Goal: Task Accomplishment & Management: Manage account settings

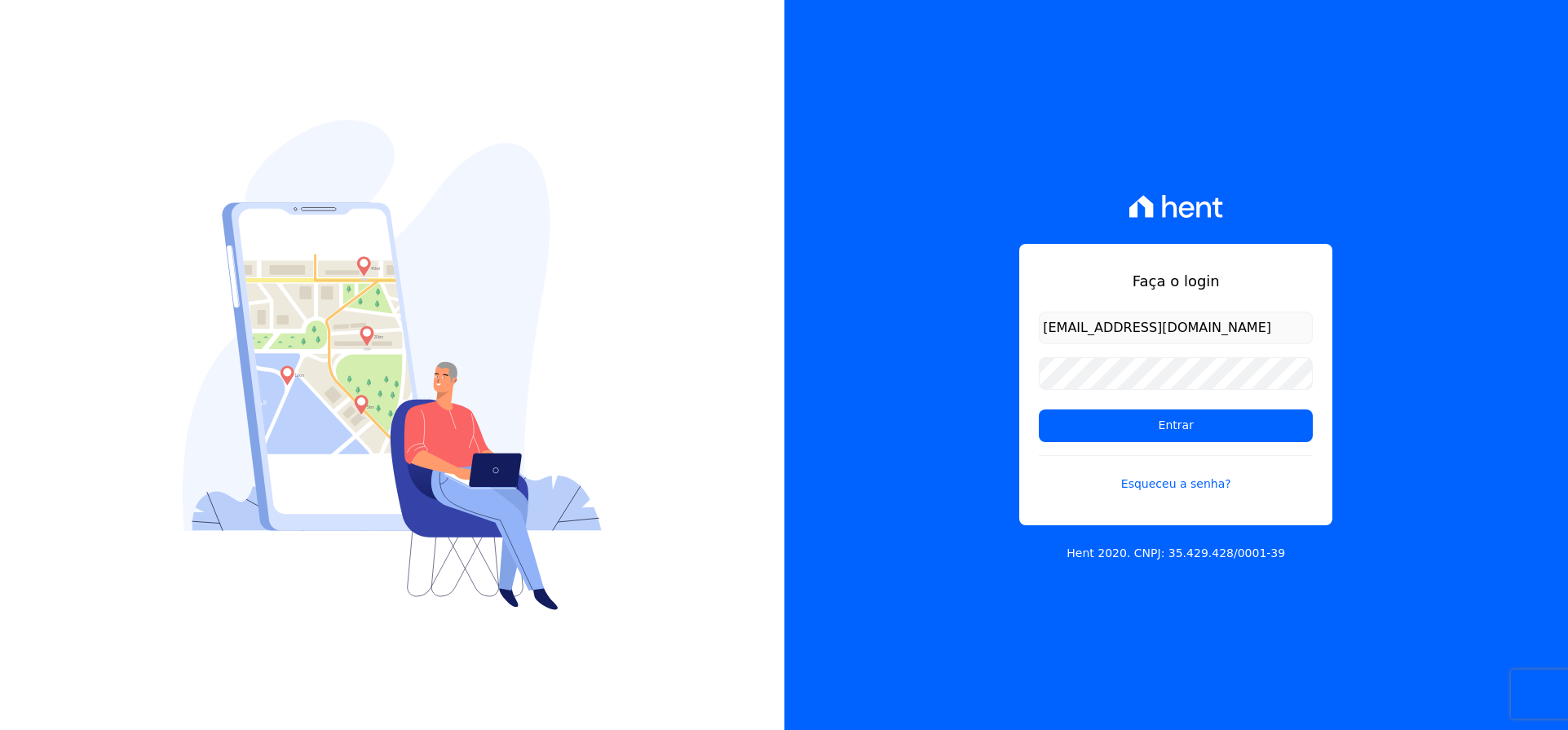
type input "[EMAIL_ADDRESS][DOMAIN_NAME]"
click at [1166, 432] on input "Entrar" at bounding box center [1175, 425] width 274 height 32
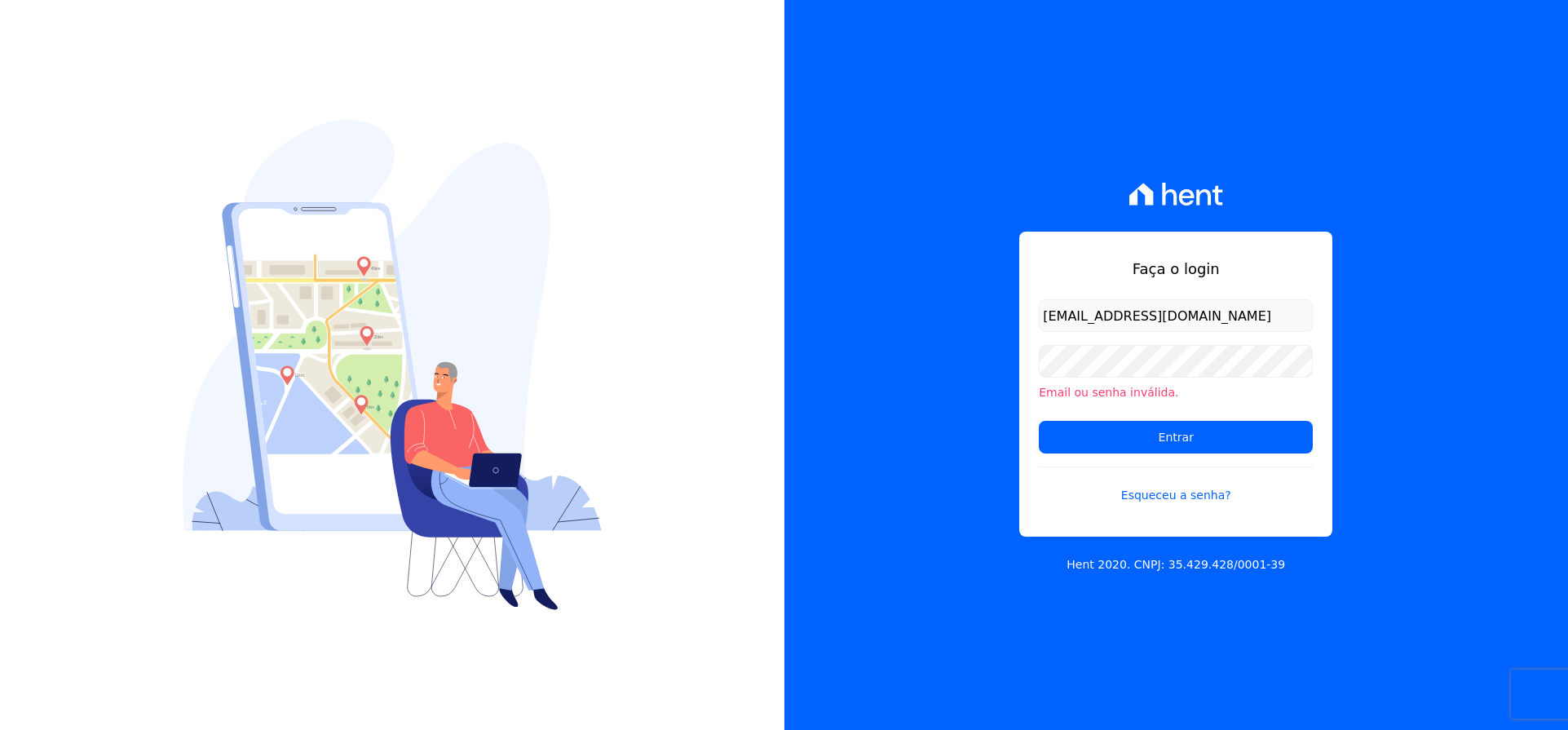
click at [1089, 317] on input "vellosoaadm@gmail.com" at bounding box center [1175, 315] width 274 height 32
type input "vellosoadm@gmail.com"
click at [1127, 444] on input "Entrar" at bounding box center [1175, 437] width 274 height 32
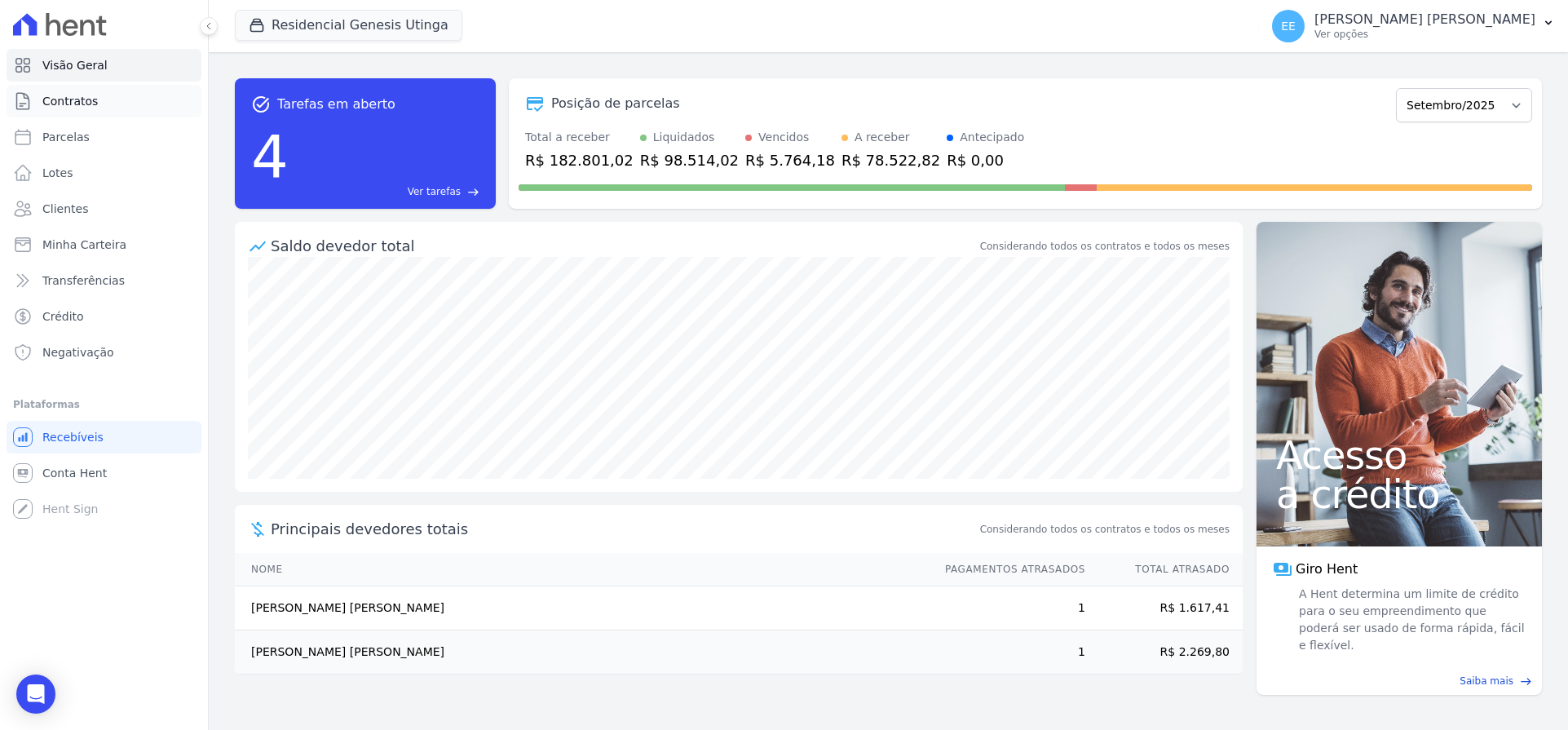
click at [93, 100] on span "Contratos" at bounding box center [70, 101] width 55 height 16
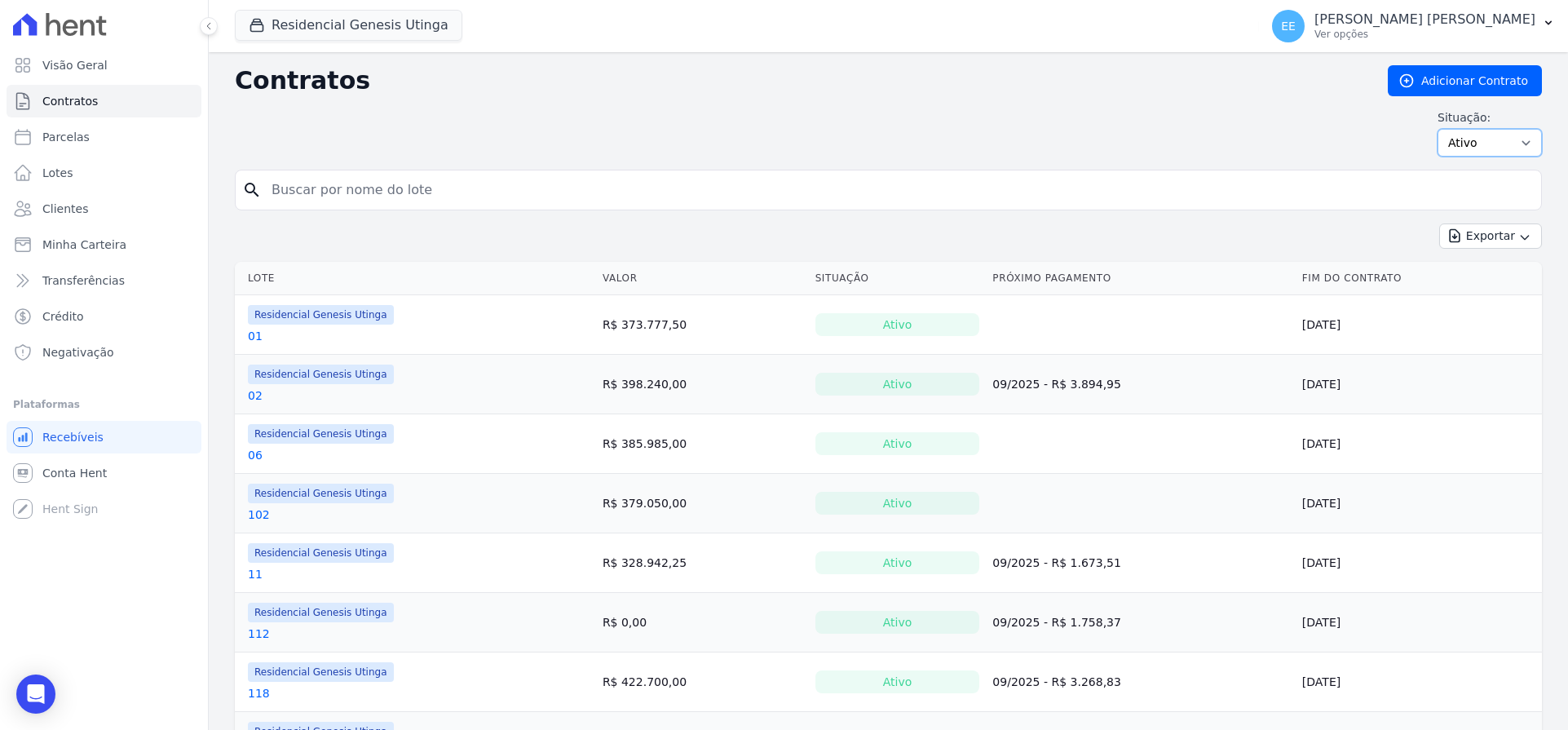
click at [1482, 140] on select "Ativo Todos Pausado Distratado Rascunho Expirado Encerrado" at bounding box center [1489, 142] width 105 height 28
select select "on_hold"
click at [1437, 128] on select "Ativo Todos Pausado Distratado Rascunho Expirado Encerrado" at bounding box center [1489, 142] width 105 height 28
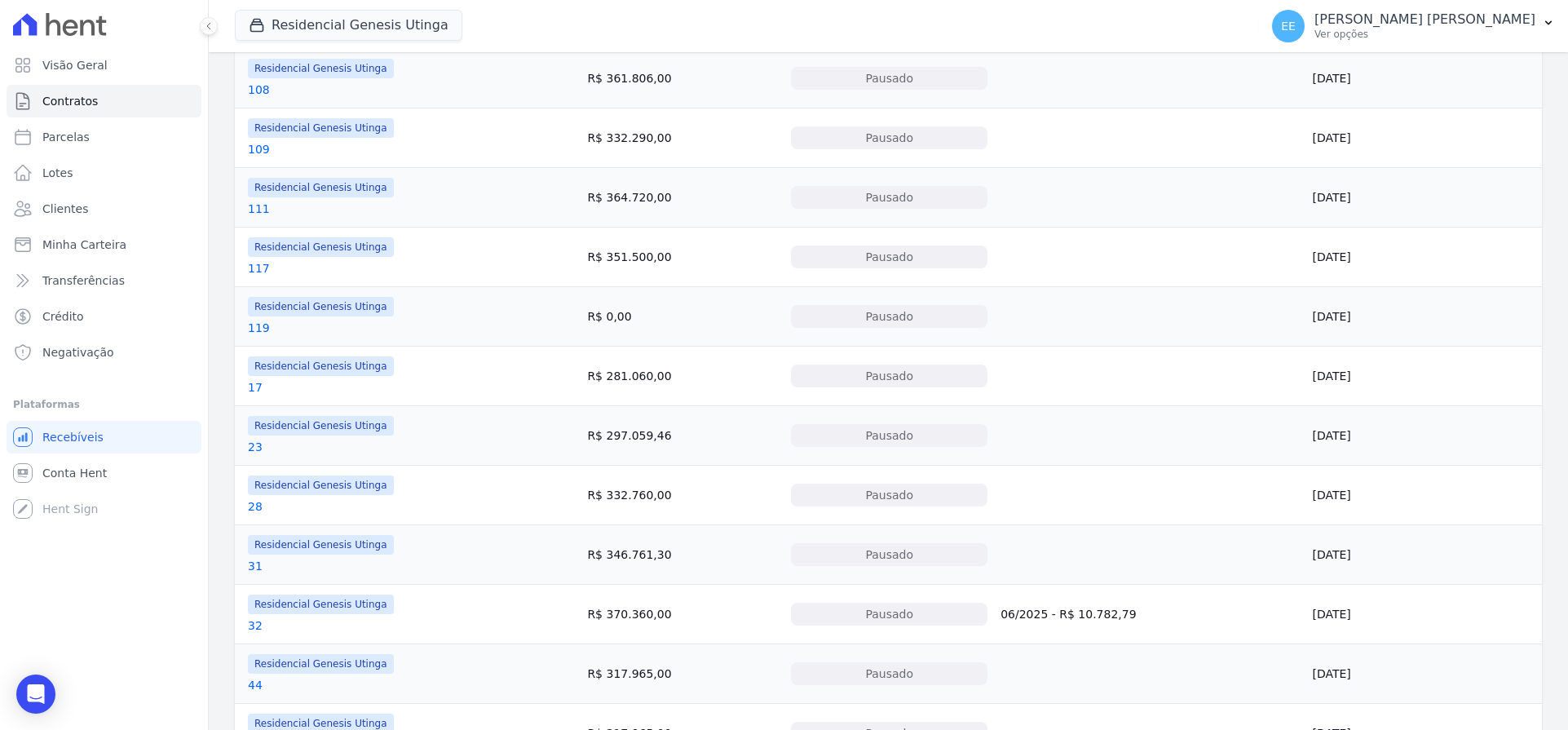
scroll to position [627, 0]
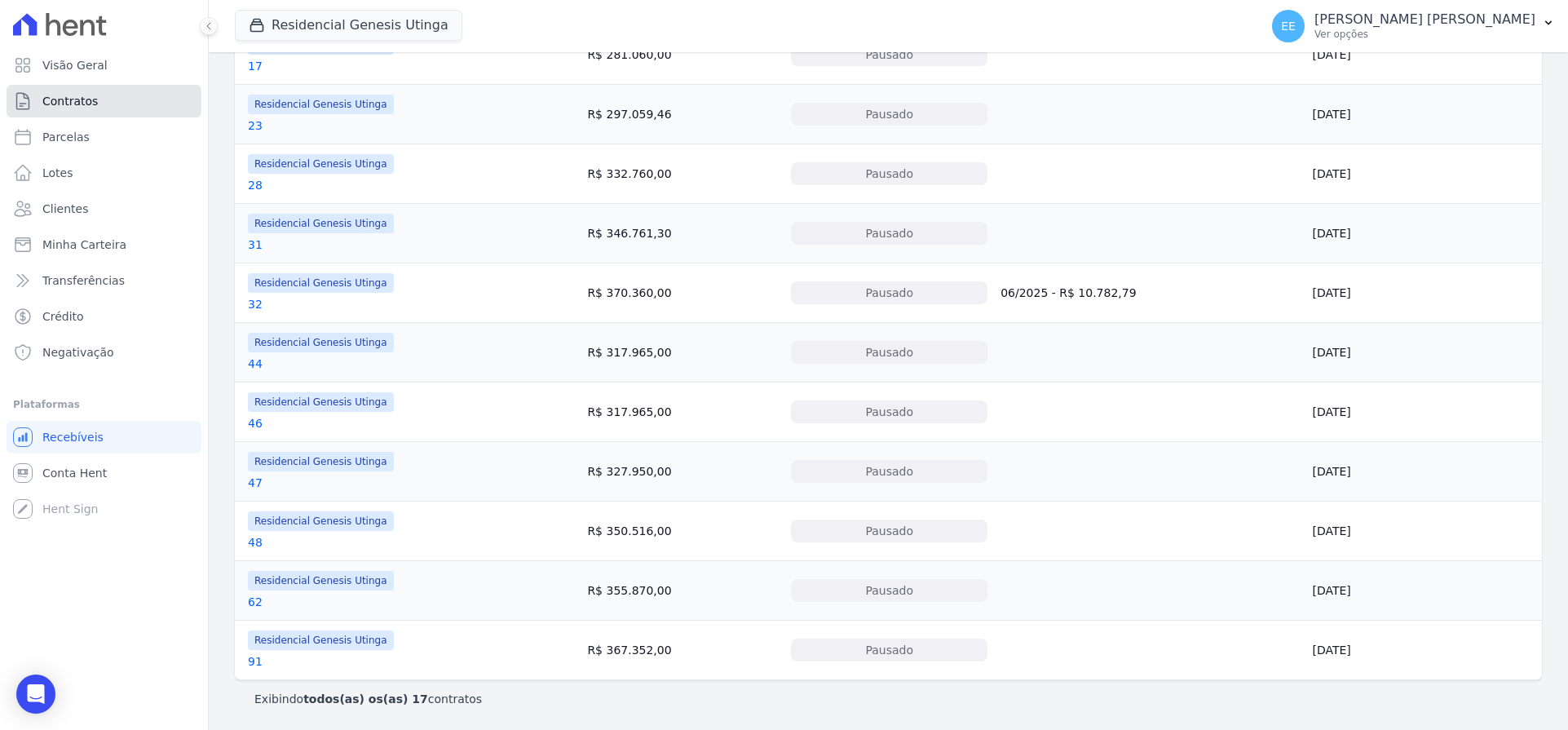
click at [81, 95] on span "Contratos" at bounding box center [70, 101] width 55 height 16
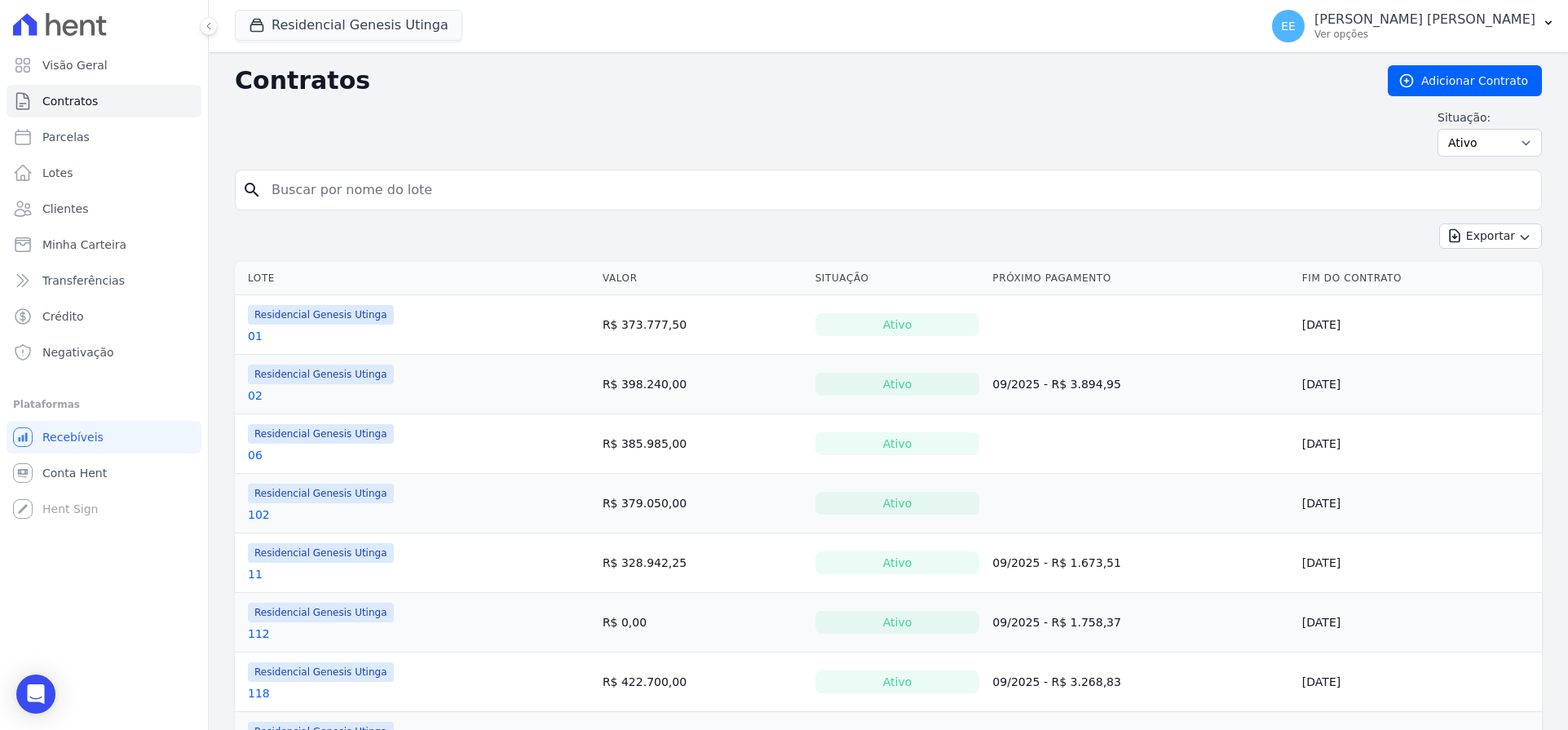
click at [304, 184] on input "search" at bounding box center [897, 189] width 1272 height 32
type input "67"
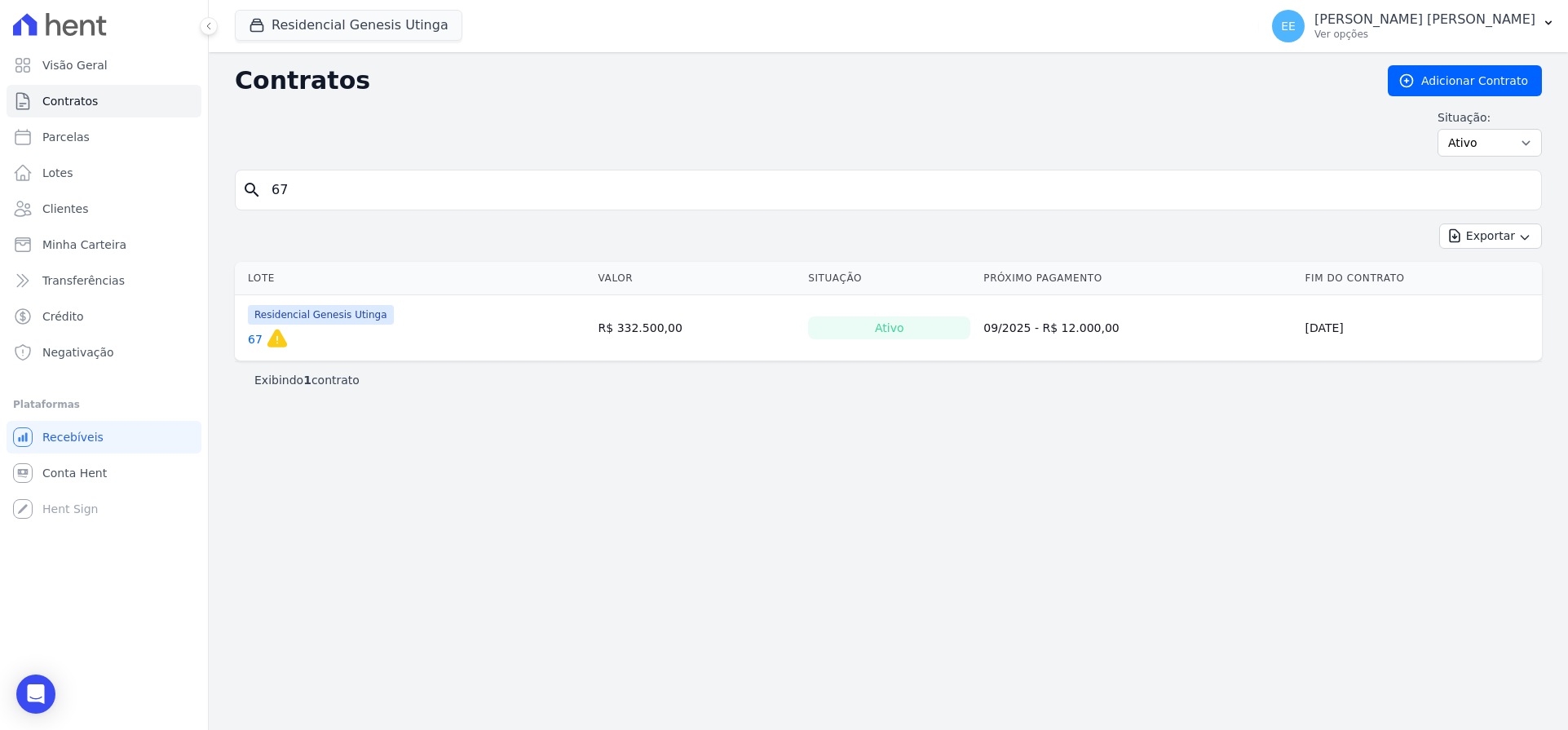
click at [293, 195] on input "67" at bounding box center [897, 189] width 1272 height 32
type input "6"
type input "68"
click at [1505, 130] on select "Ativo Todos Pausado Distratado Rascunho Expirado Encerrado" at bounding box center [1489, 142] width 105 height 28
select select "on_hold"
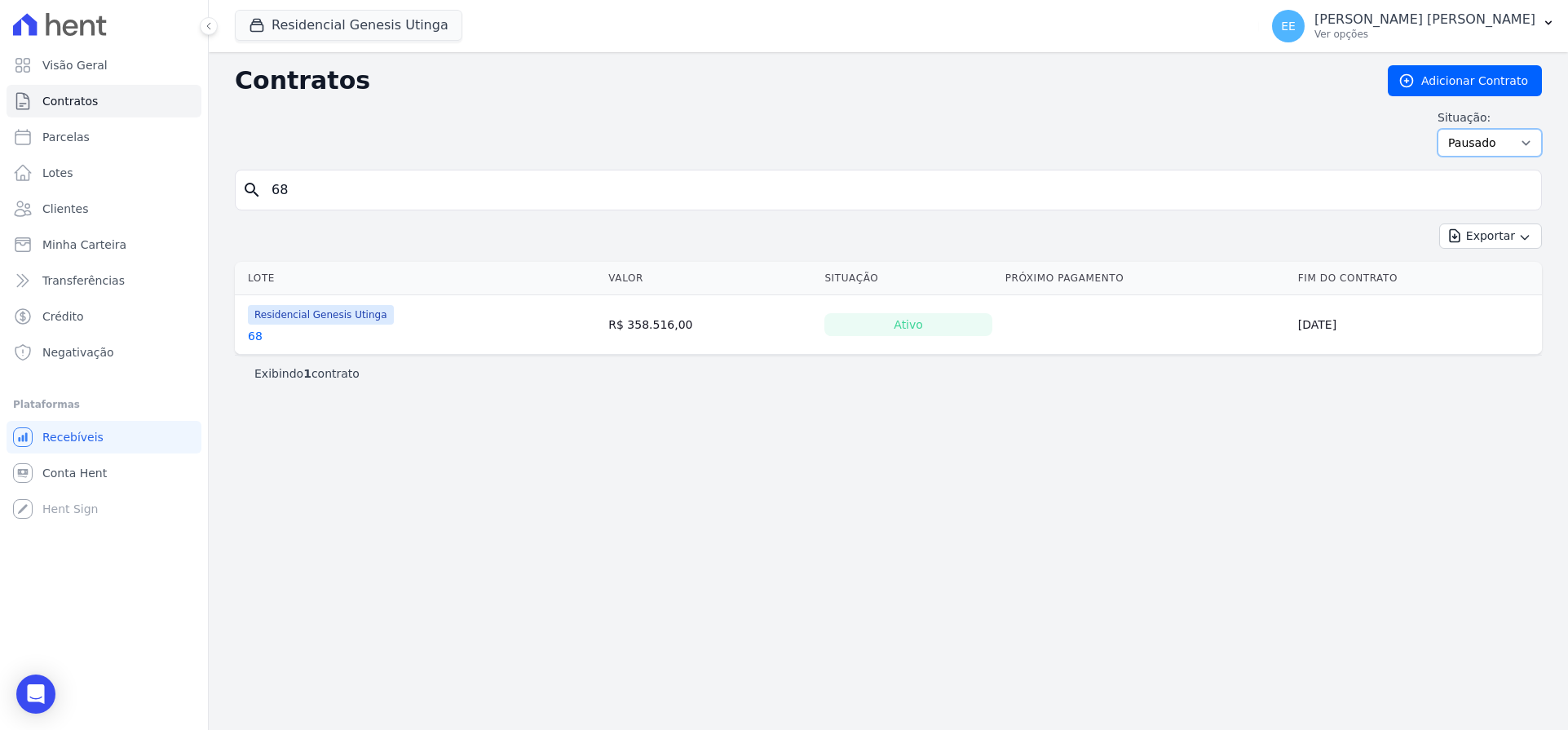
click at [1444, 128] on select "Ativo Todos Pausado Distratado Rascunho Expirado Encerrado" at bounding box center [1489, 142] width 105 height 28
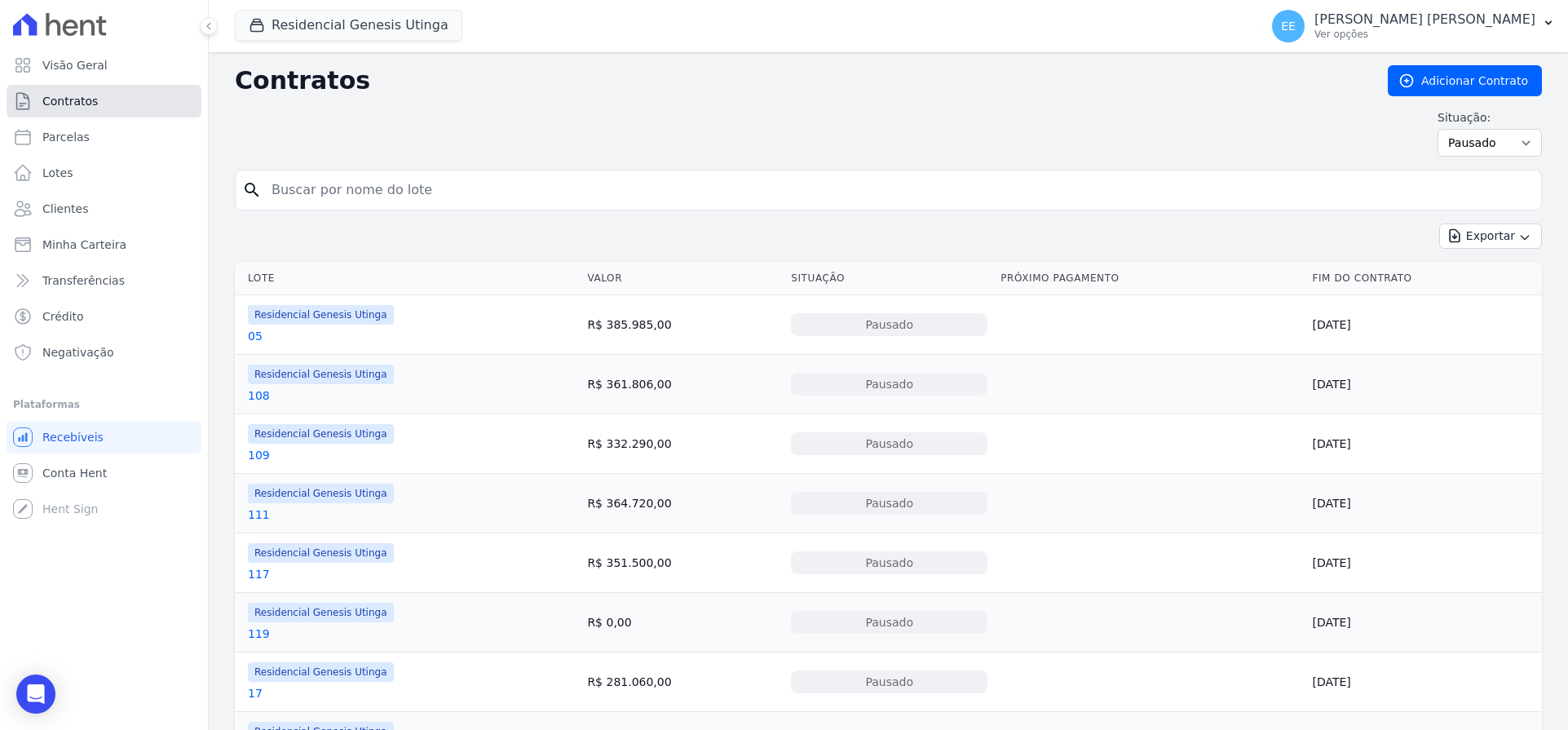
click at [99, 96] on link "Contratos" at bounding box center [104, 101] width 195 height 32
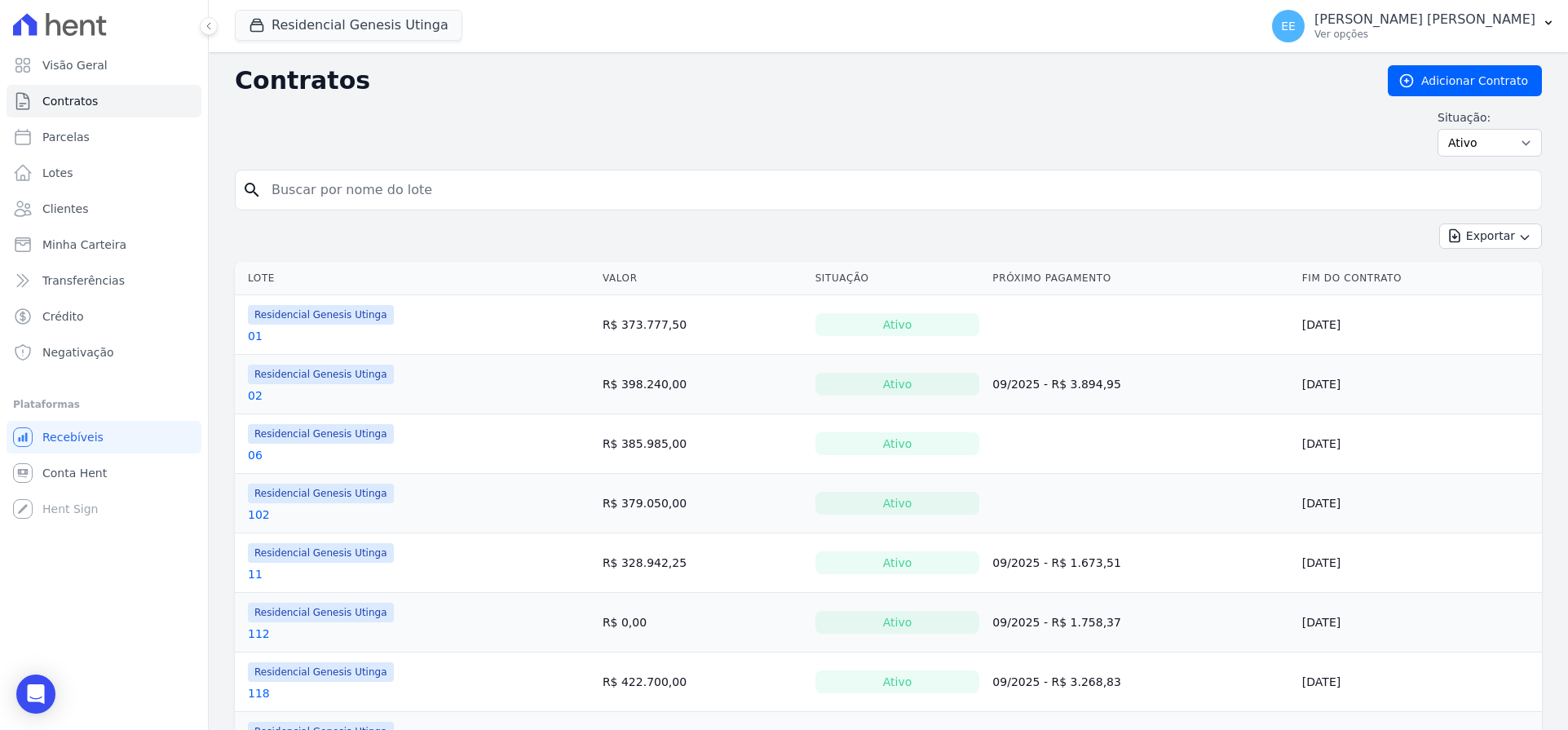
click at [304, 192] on input "search" at bounding box center [897, 189] width 1272 height 32
type input "68"
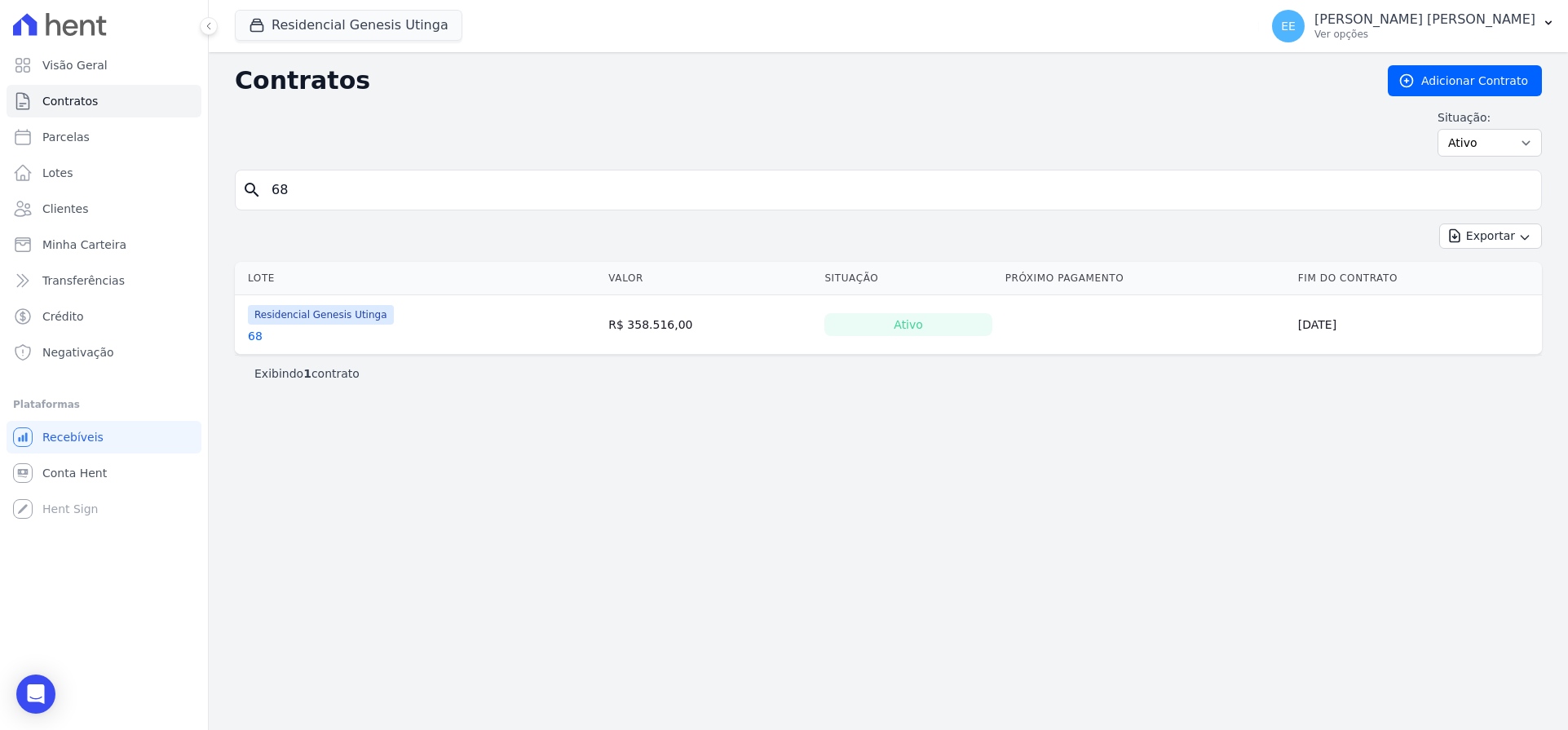
click at [260, 328] on link "68" at bounding box center [254, 335] width 14 height 16
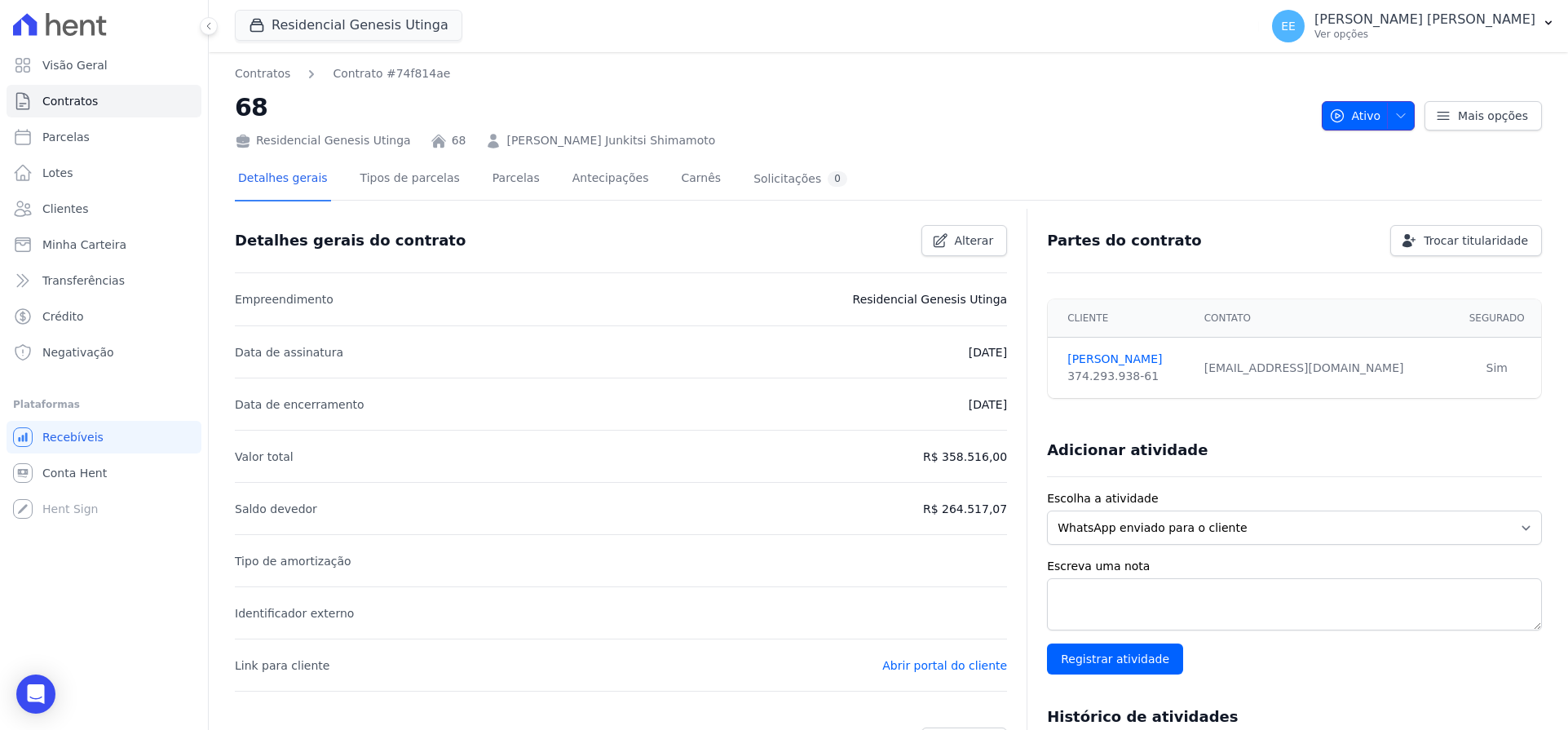
click at [1394, 112] on icon "button" at bounding box center [1401, 116] width 13 height 13
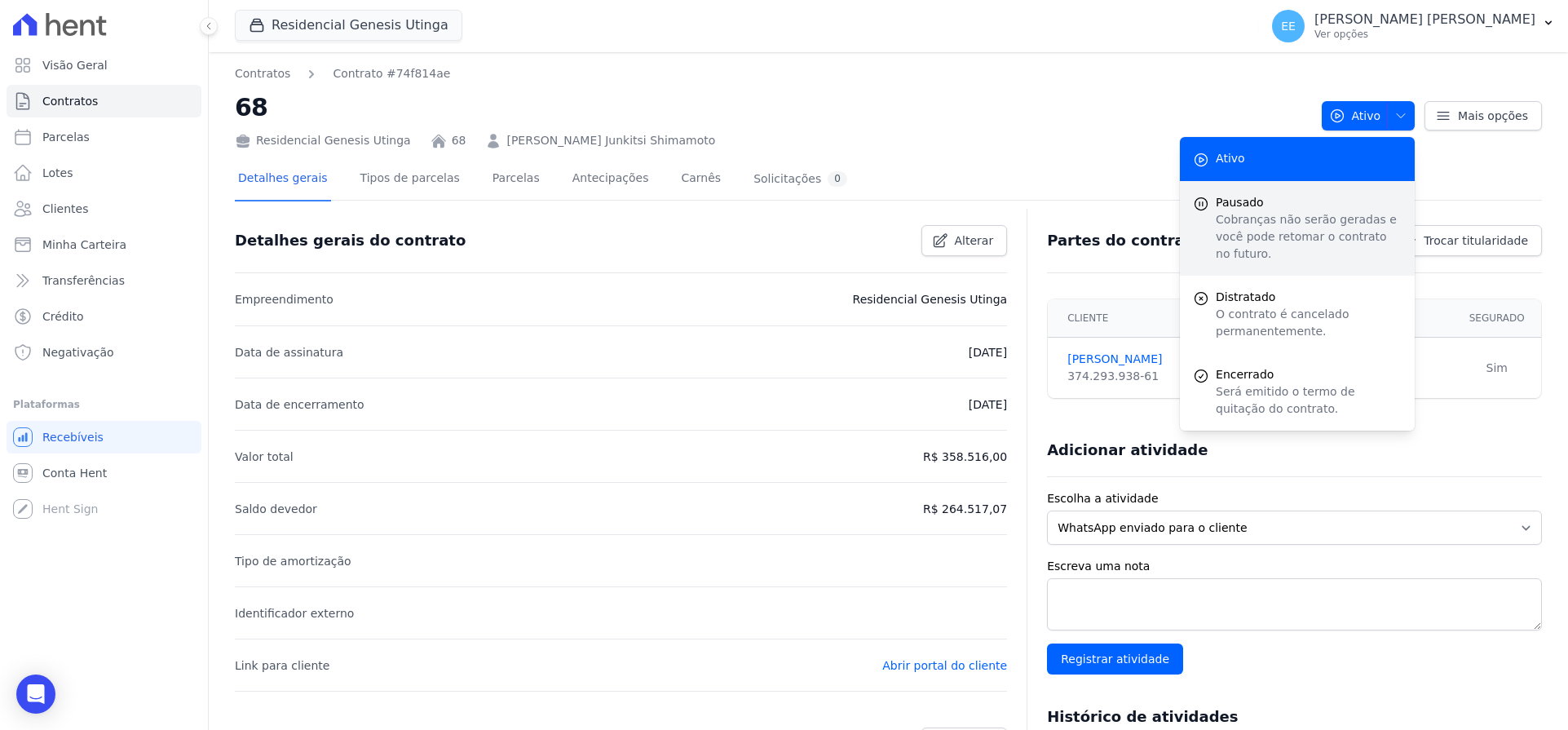
click at [1248, 207] on span "Pausado" at bounding box center [1307, 203] width 186 height 17
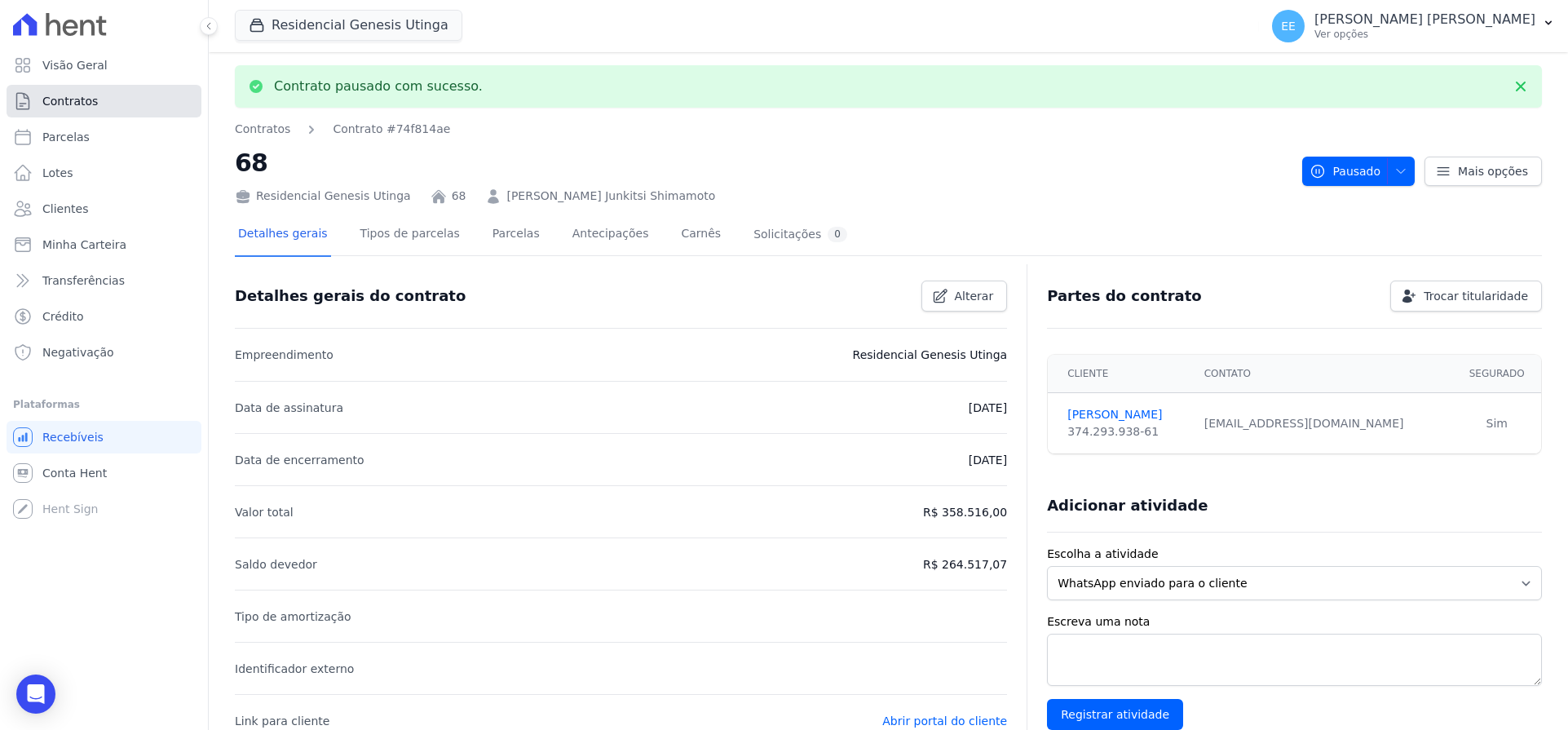
click at [111, 94] on link "Contratos" at bounding box center [104, 101] width 195 height 32
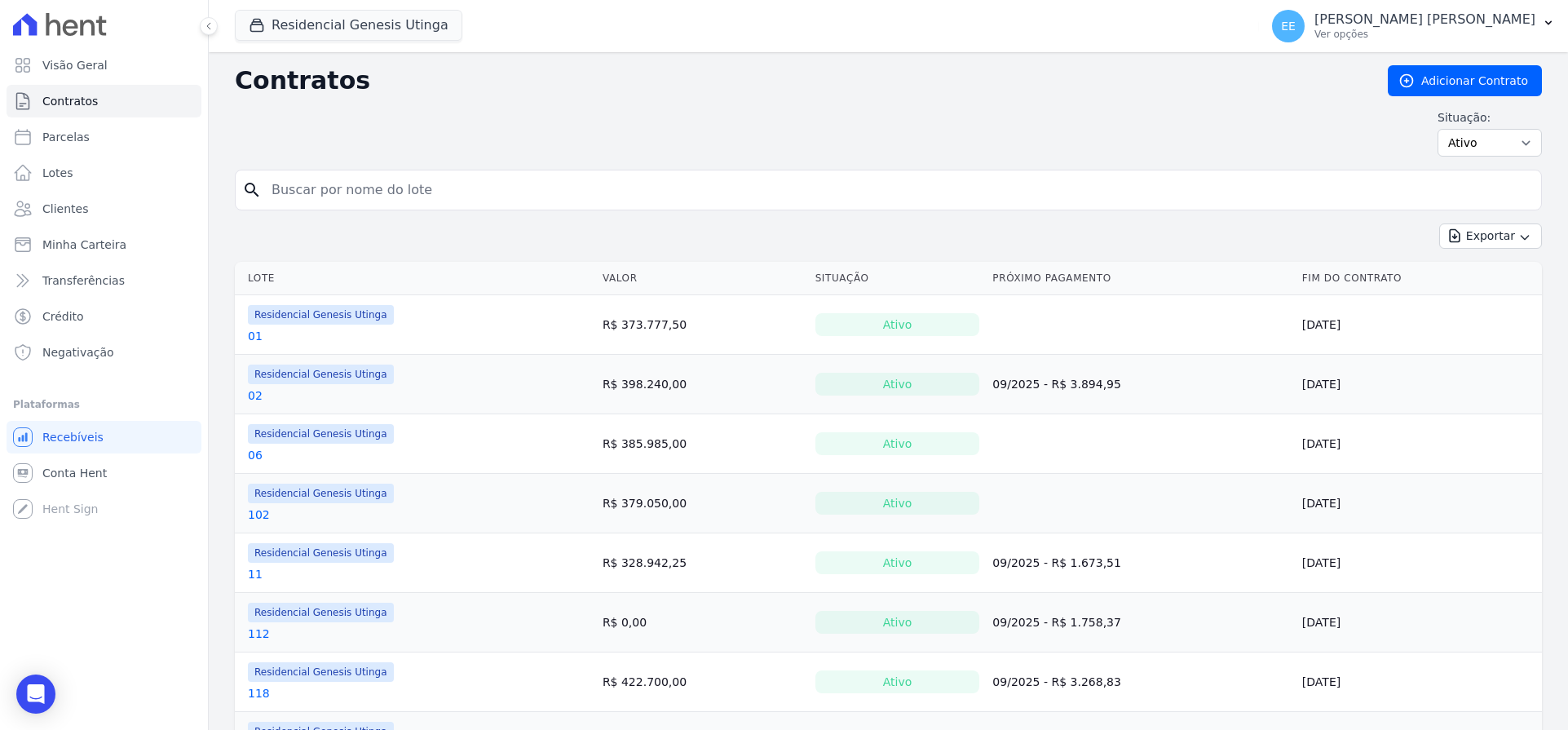
click at [309, 192] on input "search" at bounding box center [897, 189] width 1272 height 32
type input "71"
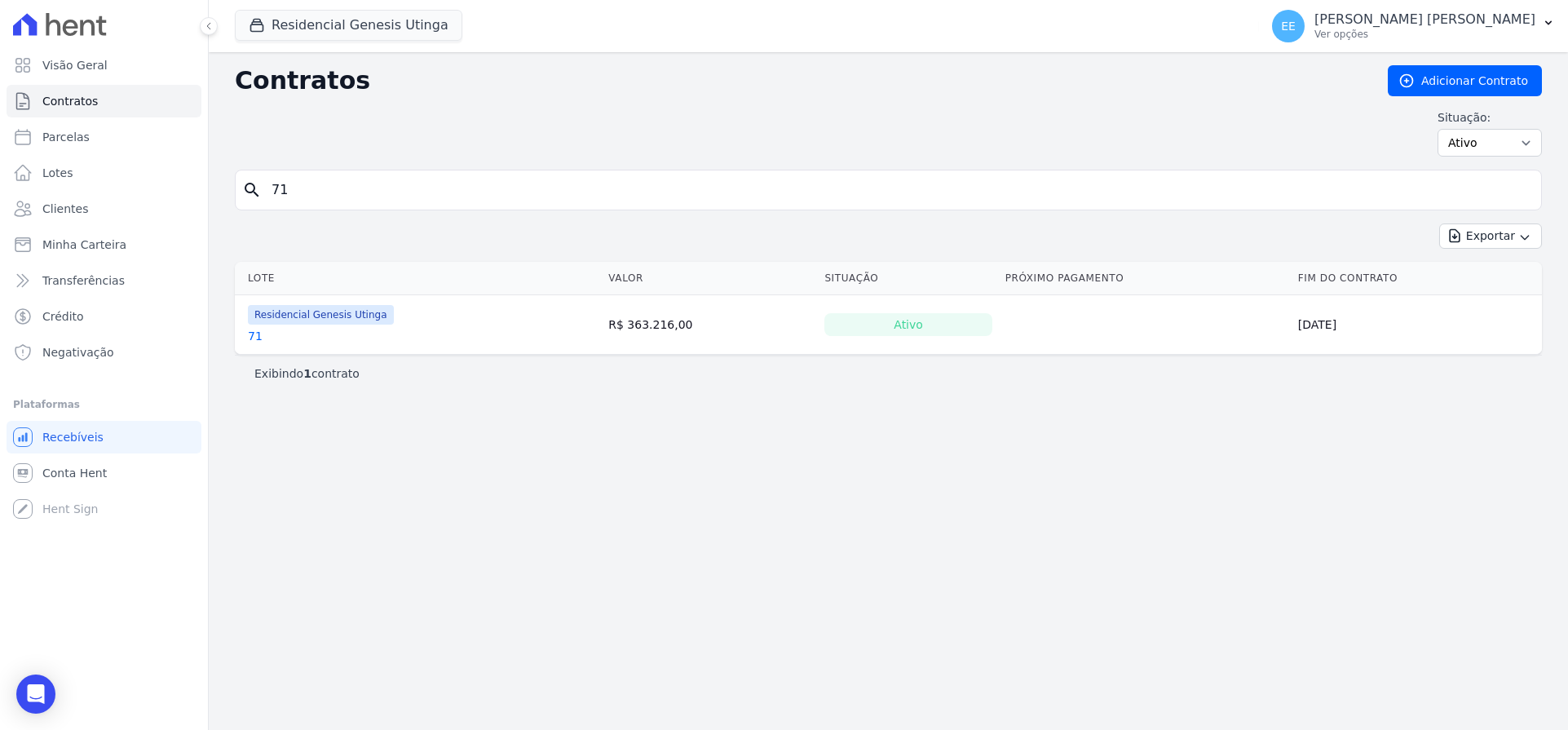
click at [258, 339] on link "71" at bounding box center [254, 335] width 14 height 16
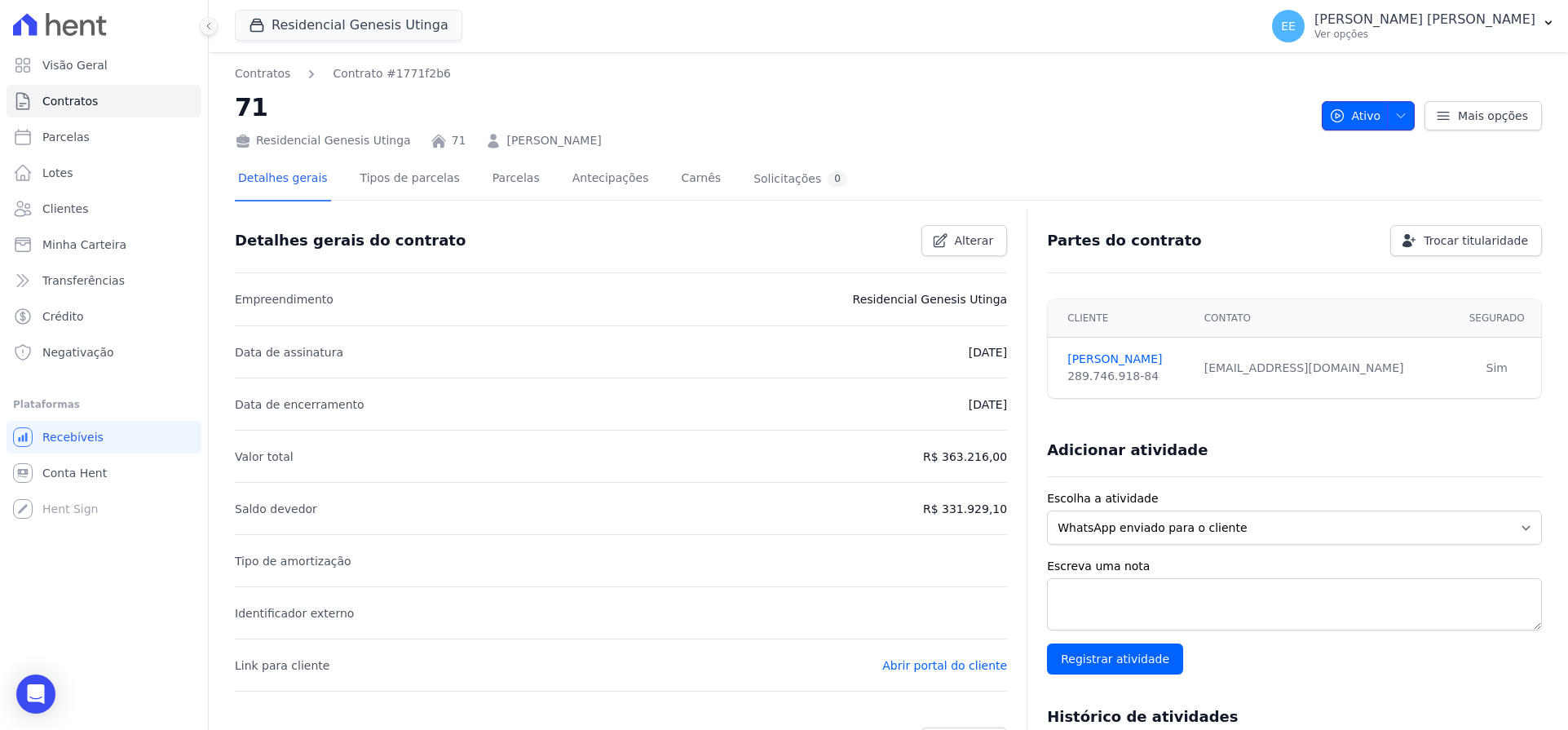
click at [1395, 103] on span "button" at bounding box center [1396, 115] width 20 height 26
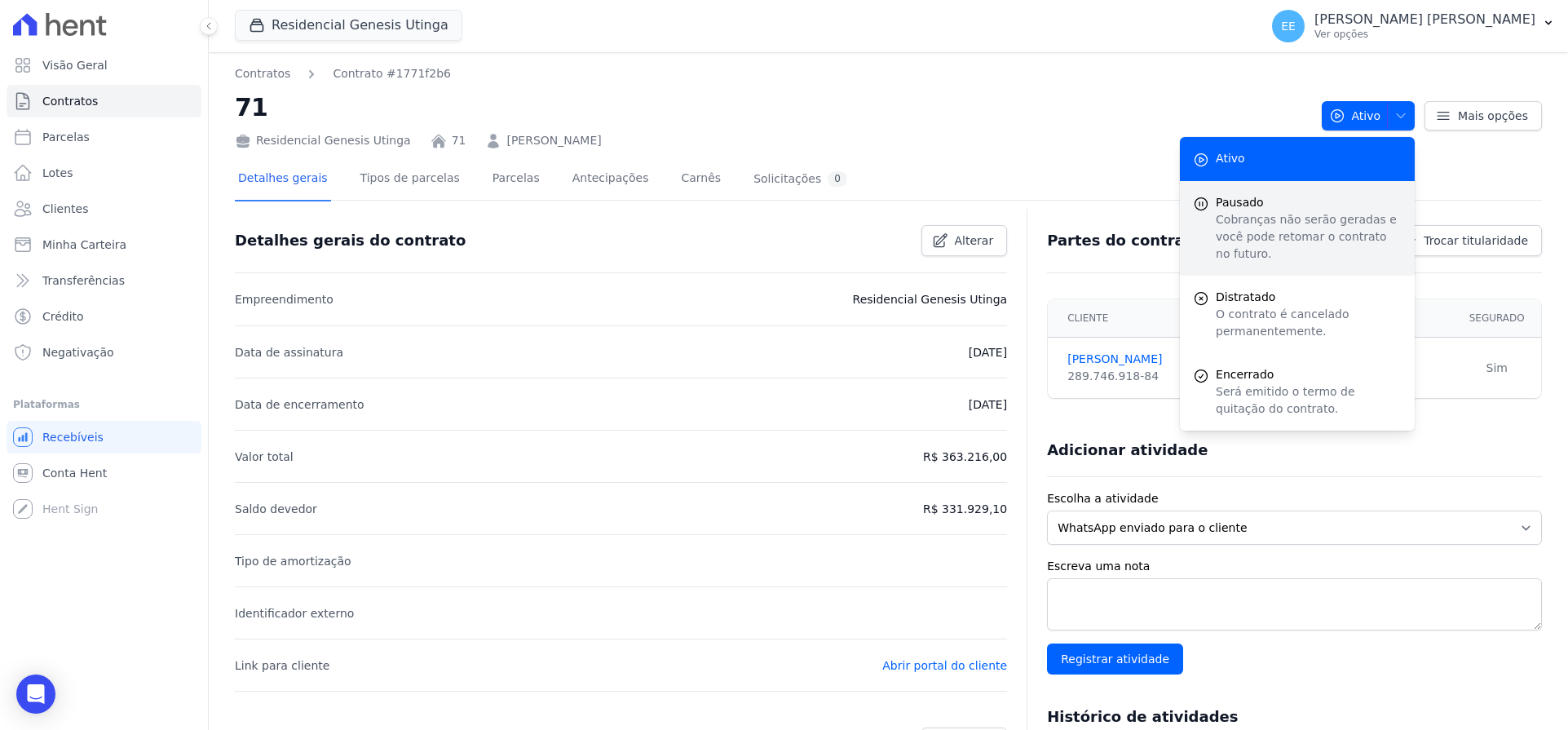
click at [1283, 201] on span "Pausado" at bounding box center [1307, 203] width 186 height 17
